Goal: Information Seeking & Learning: Learn about a topic

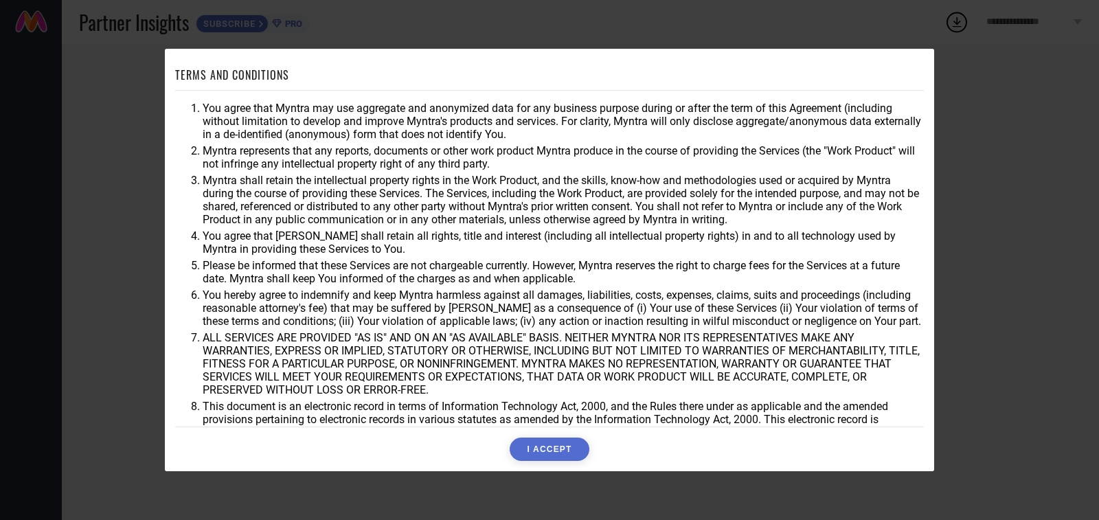
click at [547, 456] on button "I ACCEPT" at bounding box center [549, 448] width 79 height 23
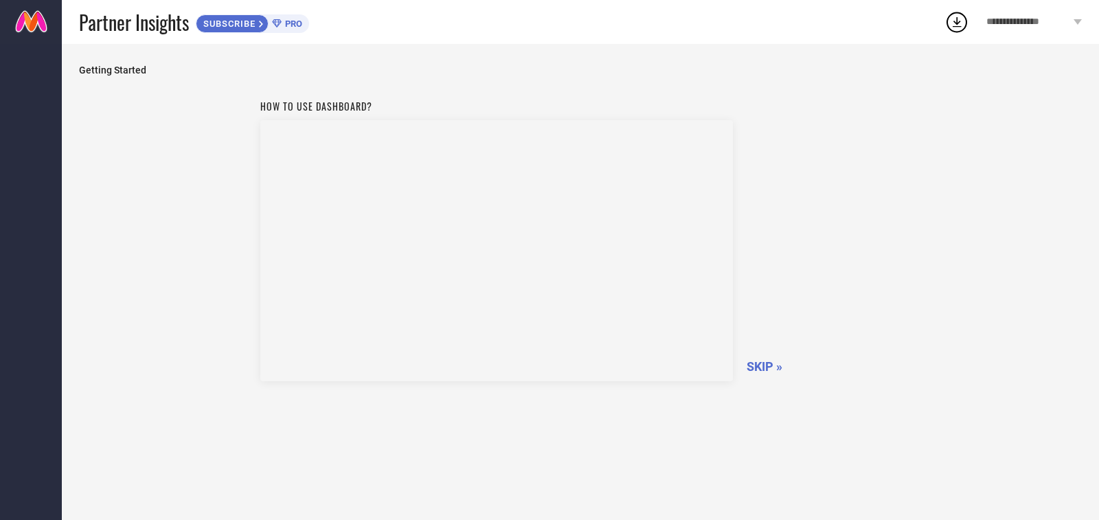
click at [751, 366] on span "SKIP »" at bounding box center [764, 366] width 36 height 14
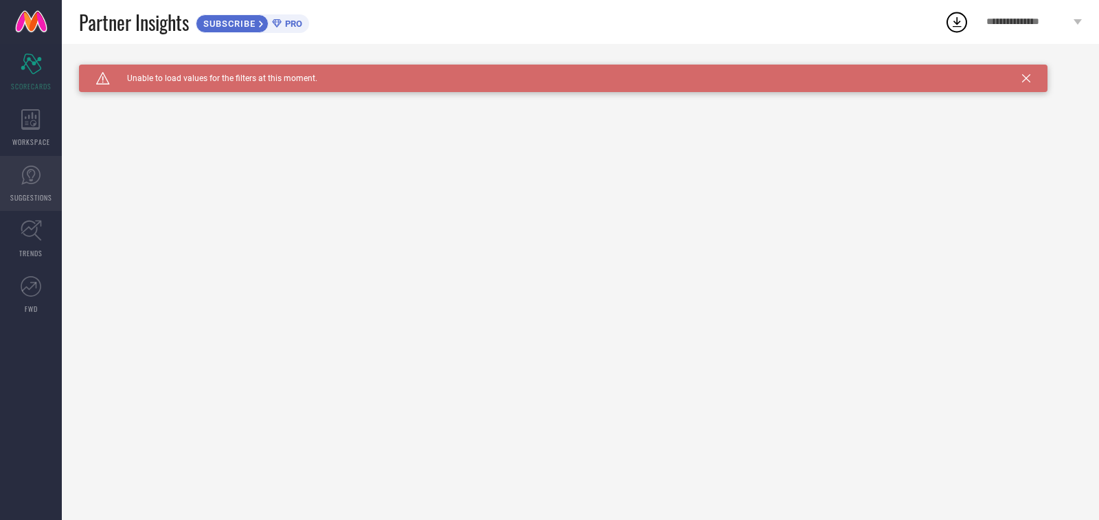
click at [27, 157] on link "SUGGESTIONS" at bounding box center [31, 183] width 62 height 55
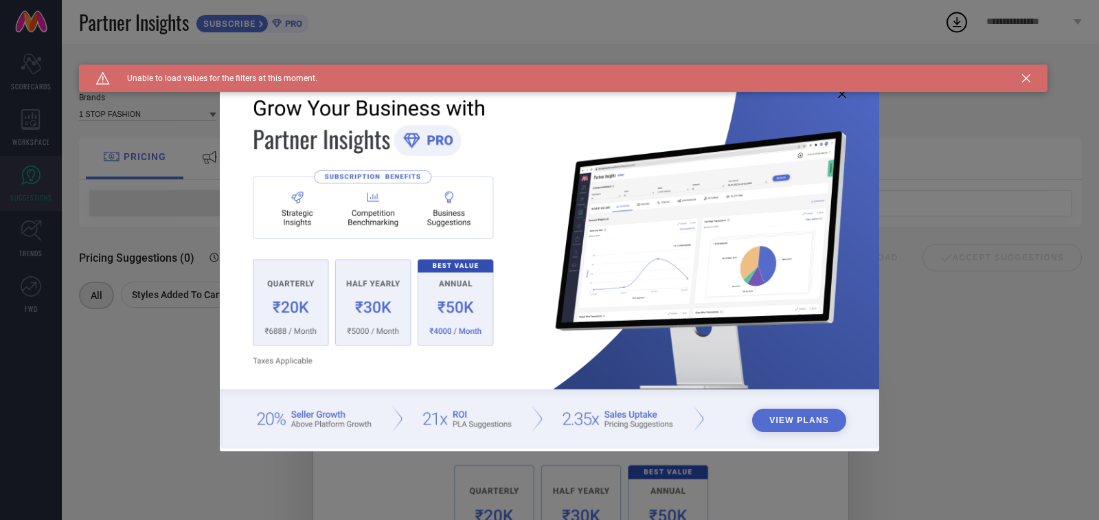
click at [32, 200] on div "View Plans" at bounding box center [549, 260] width 1099 height 520
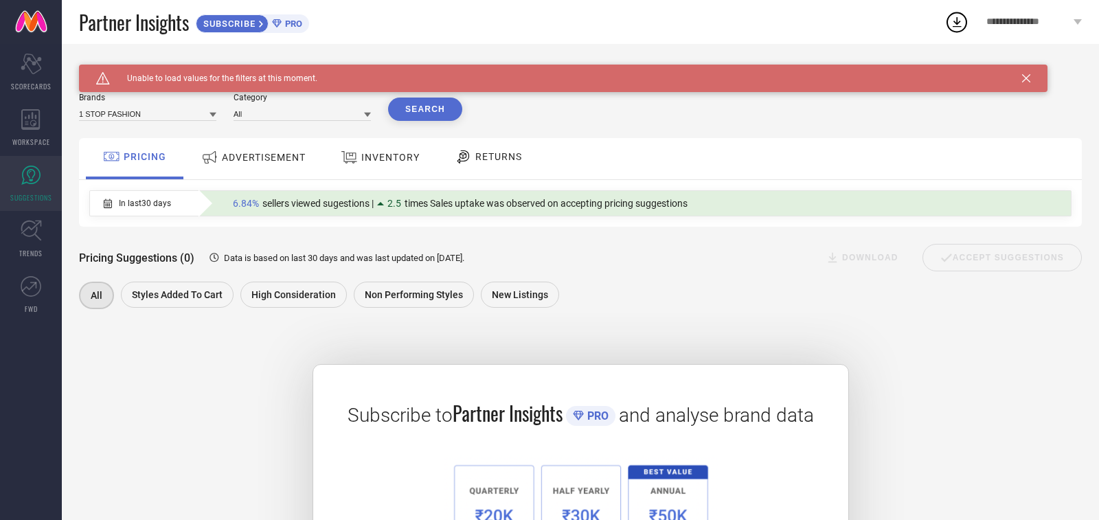
click at [130, 166] on div "PRICING" at bounding box center [135, 156] width 70 height 23
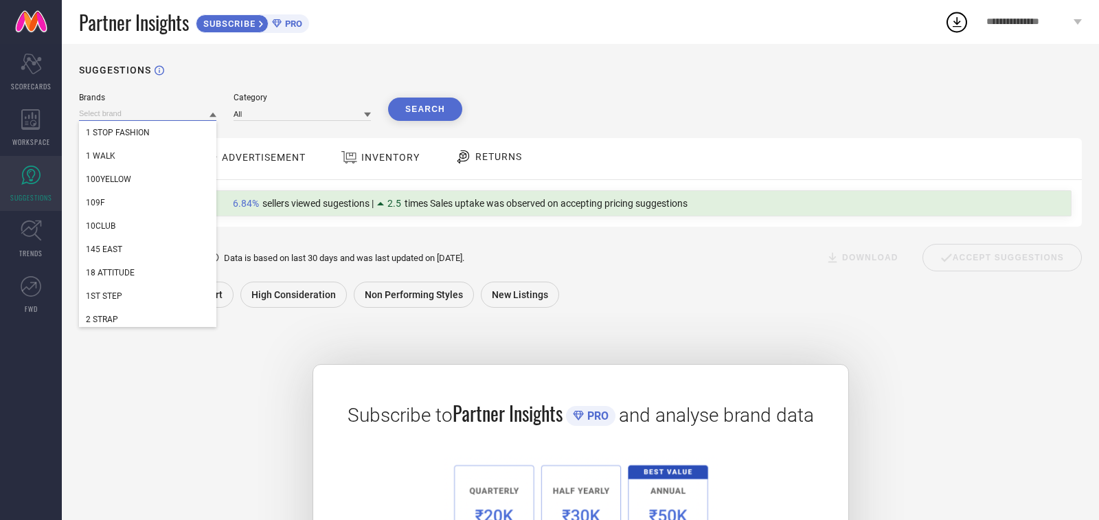
click at [155, 117] on input at bounding box center [147, 113] width 137 height 14
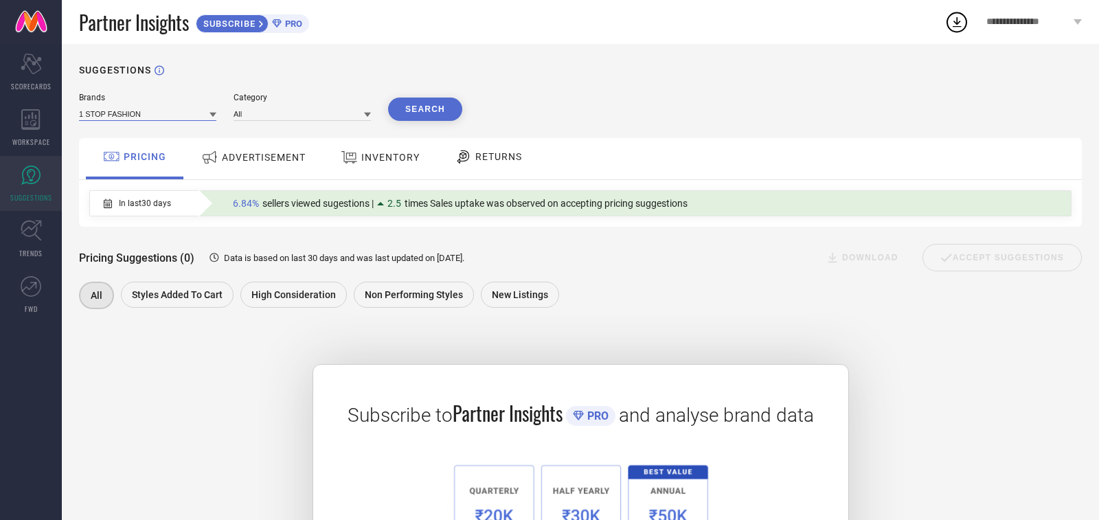
click at [168, 116] on input at bounding box center [147, 113] width 137 height 14
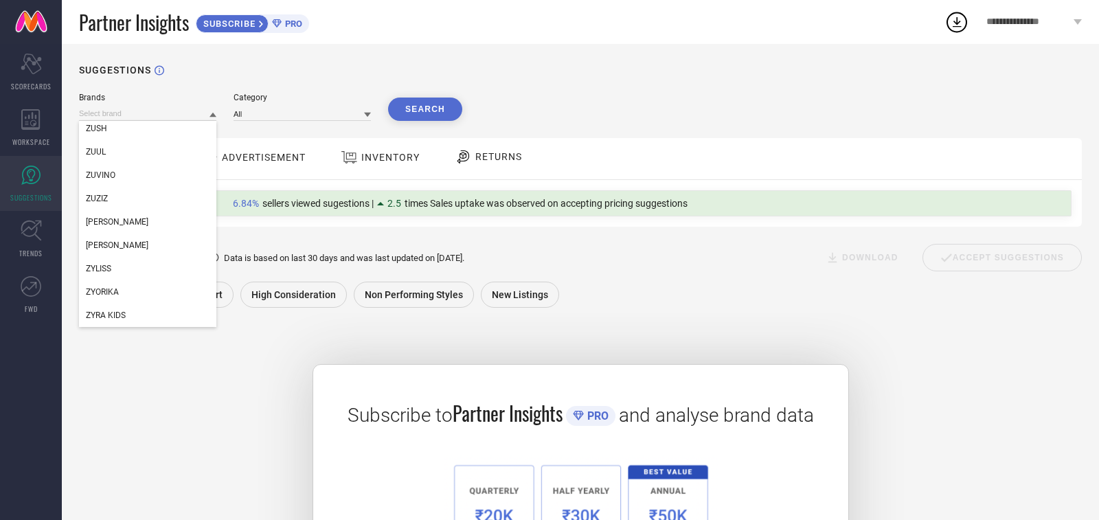
scroll to position [229378, 0]
click at [218, 273] on div "Pricing Suggestions (0) Data is based on last 30 days and was last updated on […" at bounding box center [580, 270] width 1003 height 86
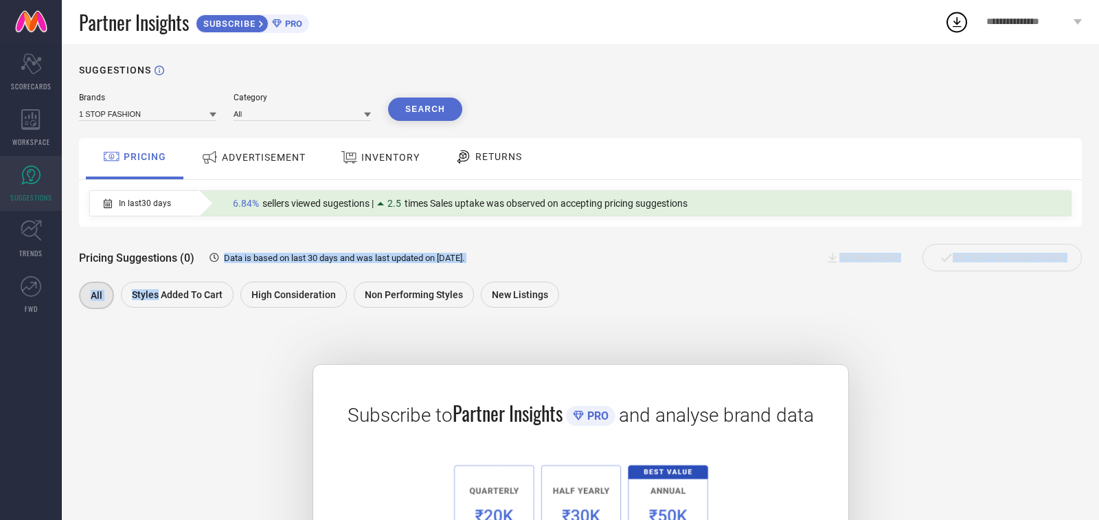
click at [221, 247] on div "Pricing Suggestions (0) Data is based on last 30 days and was last updated on […" at bounding box center [580, 270] width 1003 height 86
click at [199, 114] on input at bounding box center [147, 113] width 137 height 14
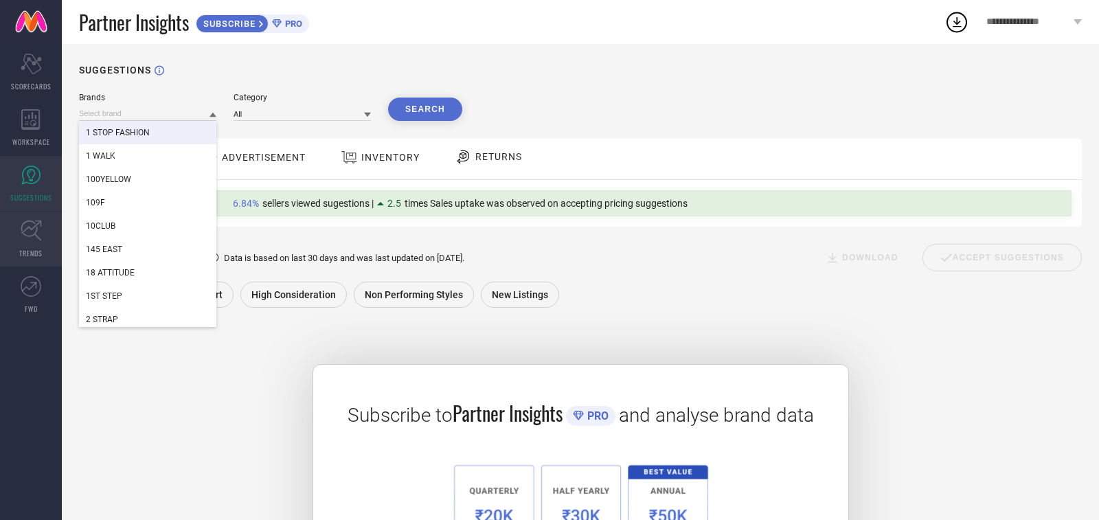
click at [16, 241] on link "TRENDS" at bounding box center [31, 239] width 62 height 55
